Goal: Find specific page/section: Find specific page/section

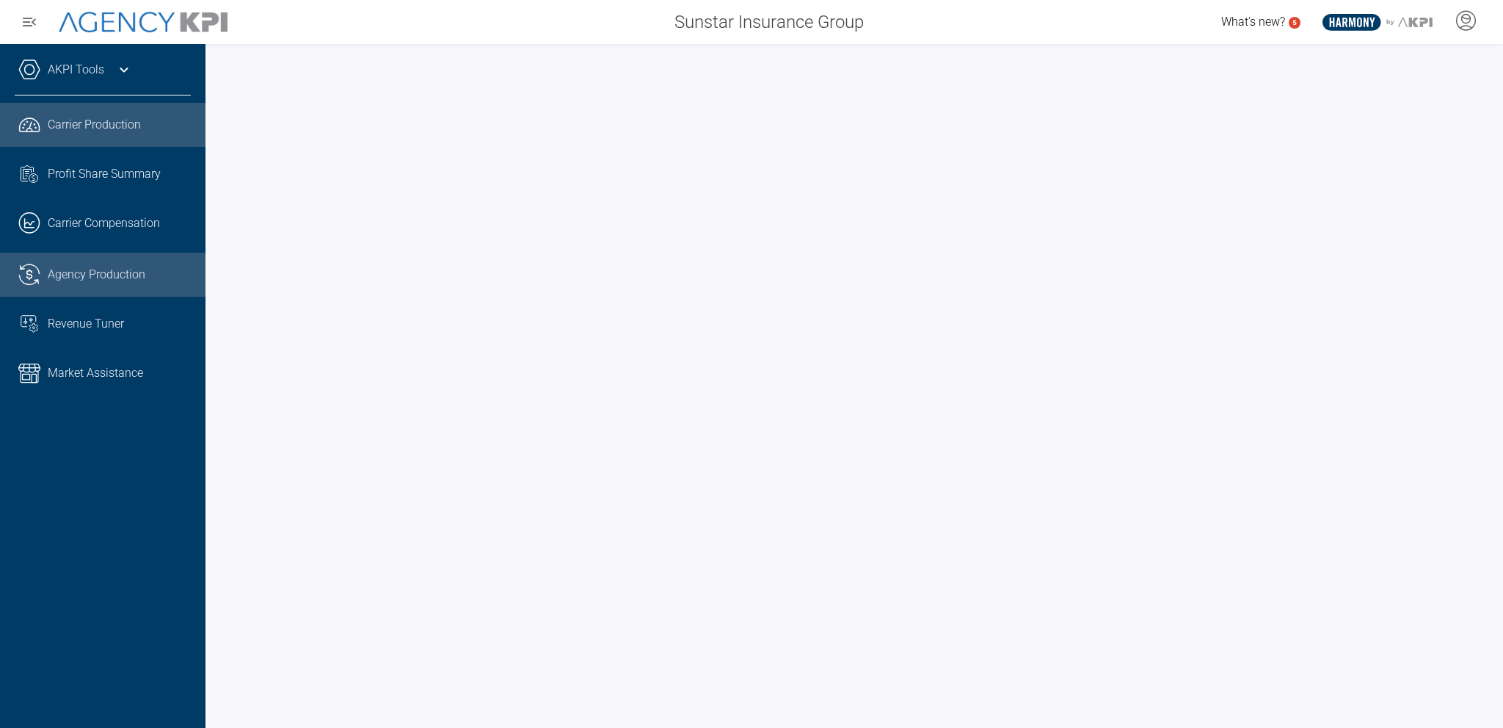
click at [141, 269] on span "Agency Production" at bounding box center [97, 275] width 98 height 18
click at [145, 128] on div "Carrier Production" at bounding box center [119, 125] width 143 height 18
